Goal: Task Accomplishment & Management: Use online tool/utility

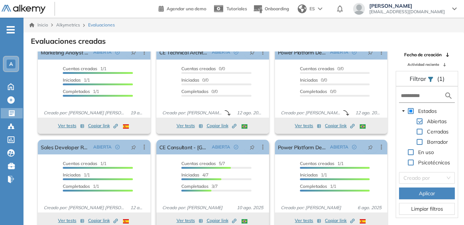
scroll to position [18, 0]
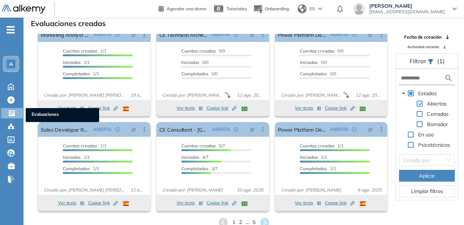
click at [12, 111] on icon at bounding box center [11, 112] width 7 height 7
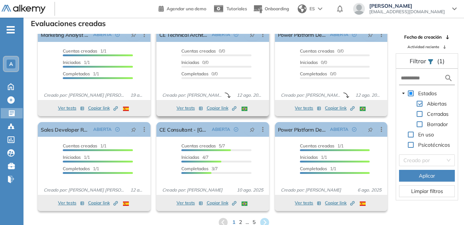
scroll to position [0, 0]
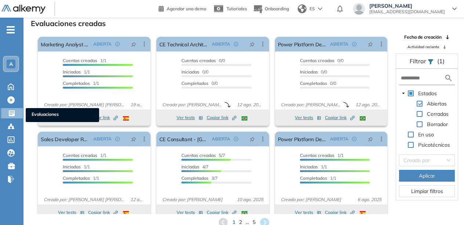
click at [15, 110] on icon at bounding box center [11, 112] width 7 height 7
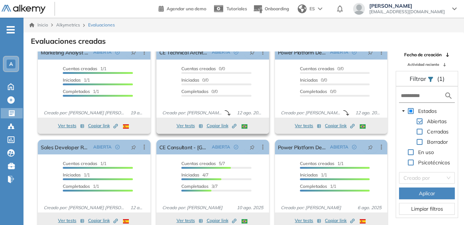
scroll to position [18, 0]
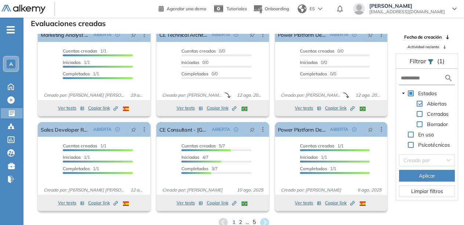
click at [254, 218] on span "5" at bounding box center [253, 222] width 3 height 8
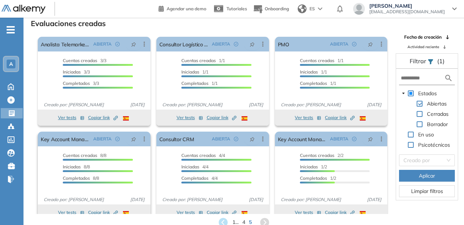
scroll to position [10, 0]
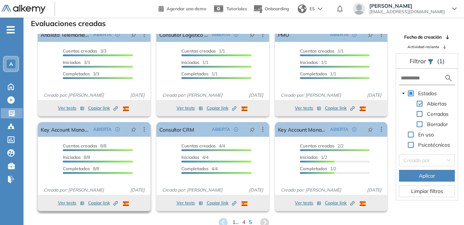
click at [99, 199] on span "Copiar link Created by potrace 1.16, written by [PERSON_NAME] [DATE]-[DATE]" at bounding box center [103, 202] width 30 height 7
